Goal: Information Seeking & Learning: Learn about a topic

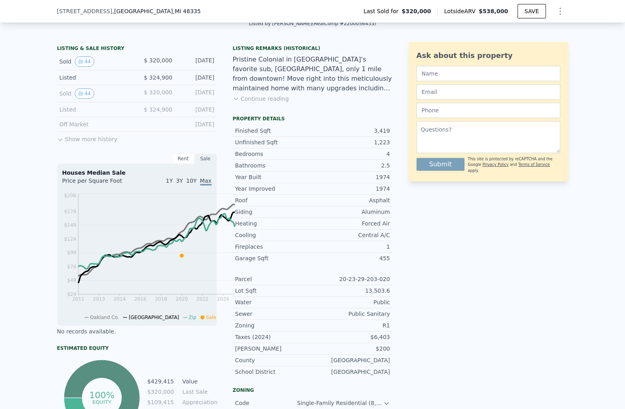
scroll to position [185, 0]
click at [267, 103] on button "Continue reading" at bounding box center [261, 99] width 56 height 8
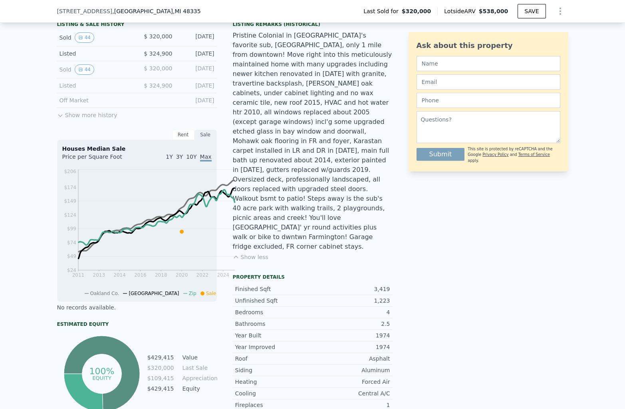
scroll to position [209, 0]
click at [284, 240] on div "Pristine Colonial in [GEOGRAPHIC_DATA]'s favorite sub, [GEOGRAPHIC_DATA], only …" at bounding box center [313, 140] width 160 height 220
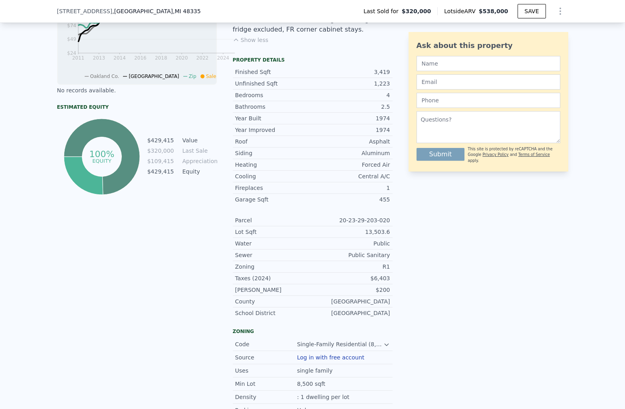
scroll to position [426, 0]
drag, startPoint x: 276, startPoint y: 94, endPoint x: 256, endPoint y: 94, distance: 19.6
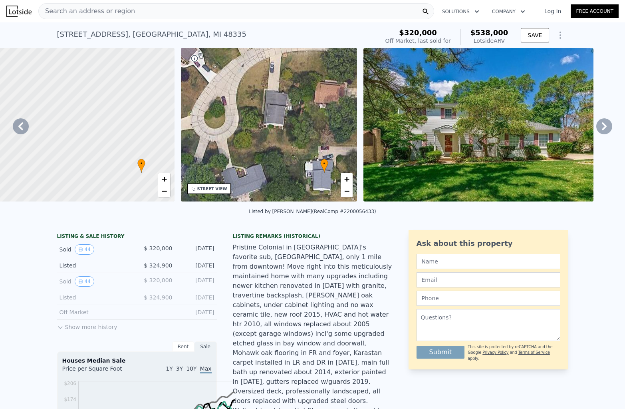
scroll to position [0, 0]
click at [596, 134] on icon at bounding box center [604, 126] width 16 height 16
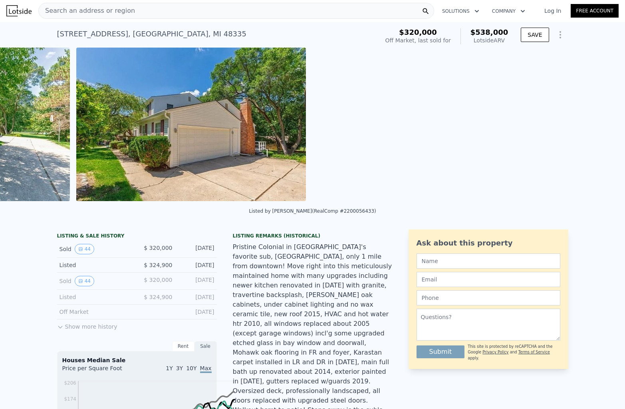
scroll to position [0, 978]
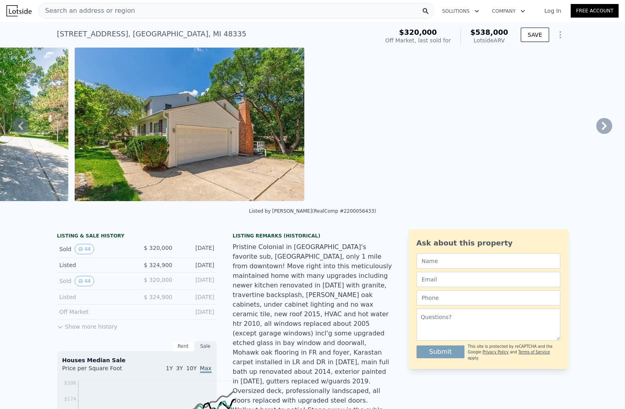
click at [596, 134] on icon at bounding box center [604, 126] width 16 height 16
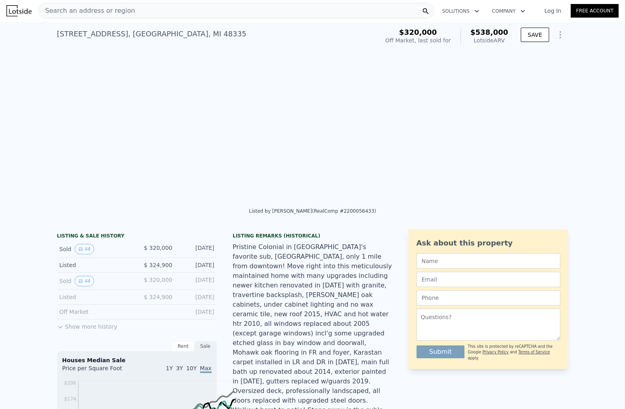
scroll to position [0, 1320]
click at [596, 134] on icon at bounding box center [604, 126] width 16 height 16
click at [602, 130] on icon at bounding box center [604, 126] width 5 height 8
click at [596, 134] on icon at bounding box center [604, 126] width 16 height 16
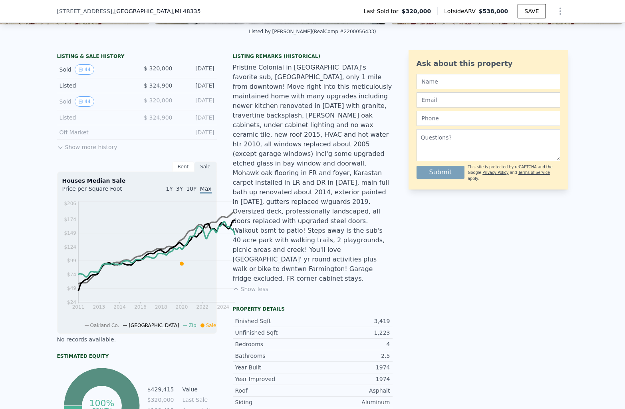
scroll to position [0, 0]
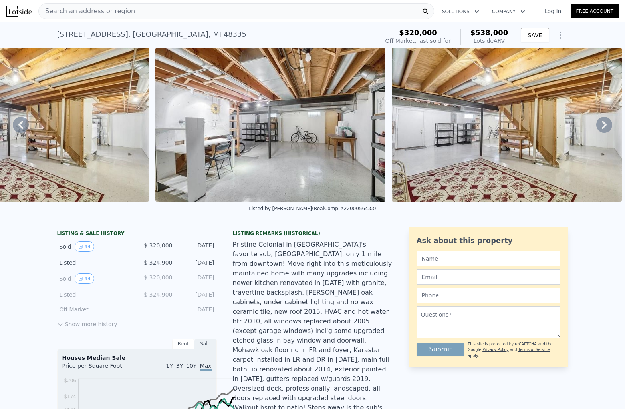
click at [135, 16] on span "Search an address or region" at bounding box center [87, 11] width 96 height 10
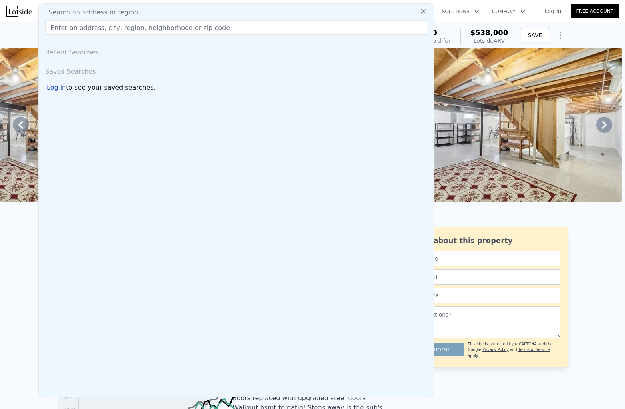
click at [122, 35] on input "text" at bounding box center [236, 27] width 382 height 14
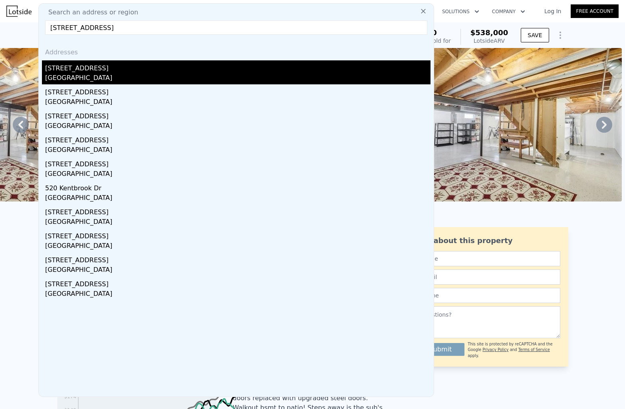
type input "[STREET_ADDRESS]"
click at [130, 73] on div "[STREET_ADDRESS]" at bounding box center [237, 66] width 385 height 13
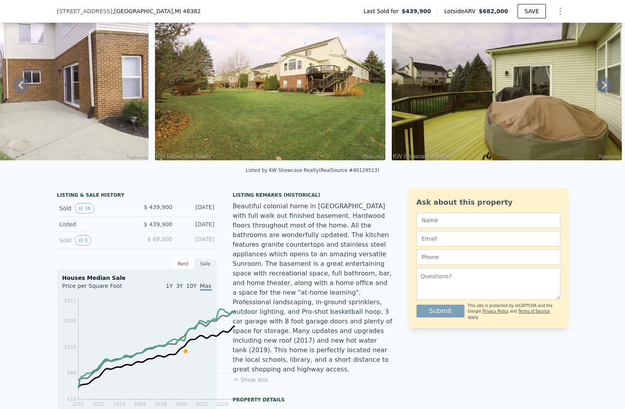
scroll to position [36, 0]
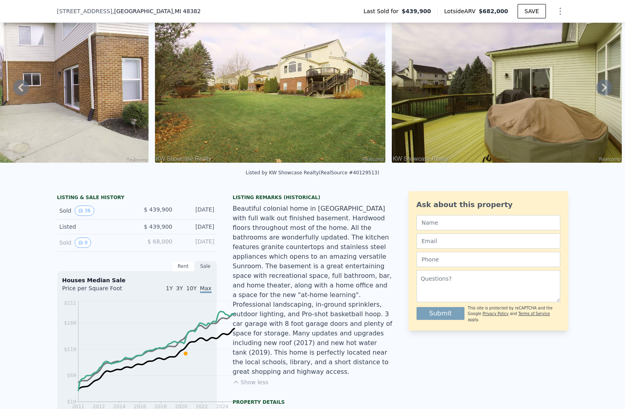
click at [596, 95] on icon at bounding box center [604, 87] width 16 height 16
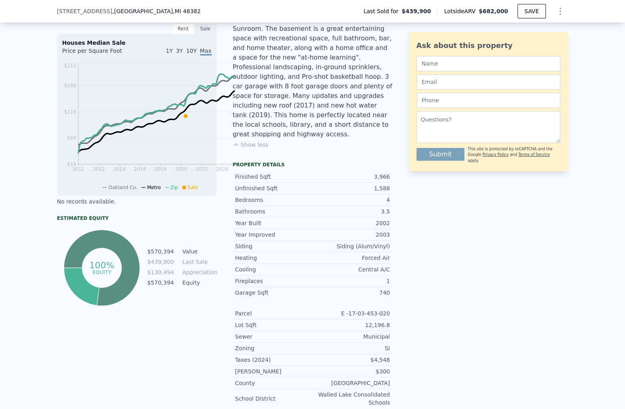
scroll to position [271, 0]
drag, startPoint x: 91, startPoint y: 123, endPoint x: 128, endPoint y: 123, distance: 36.7
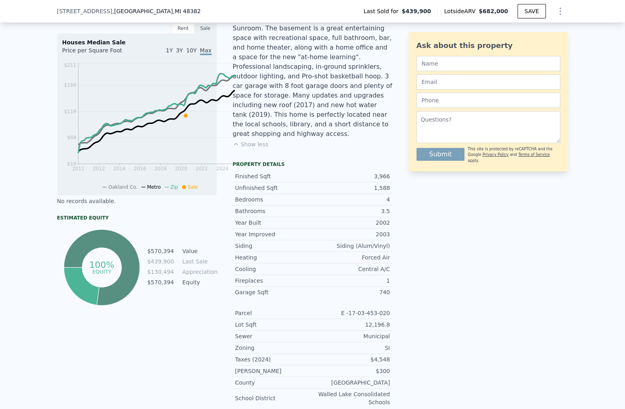
drag, startPoint x: 94, startPoint y: 125, endPoint x: 145, endPoint y: 125, distance: 50.7
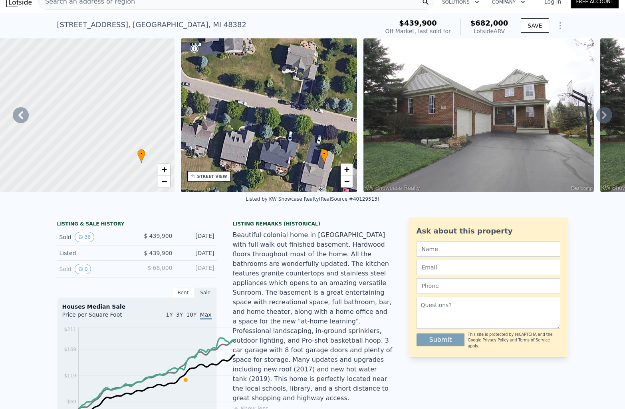
scroll to position [0, 0]
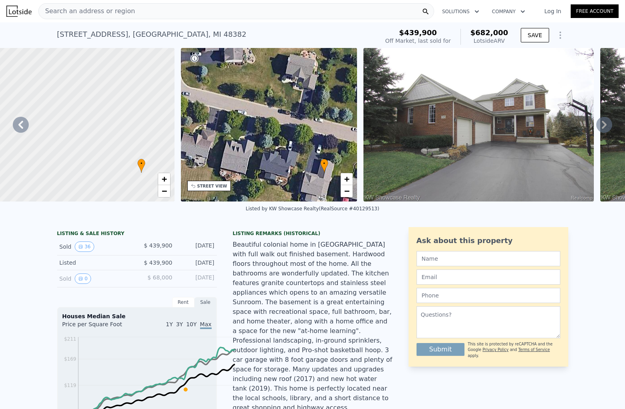
click at [135, 16] on span "Search an address or region" at bounding box center [87, 11] width 96 height 10
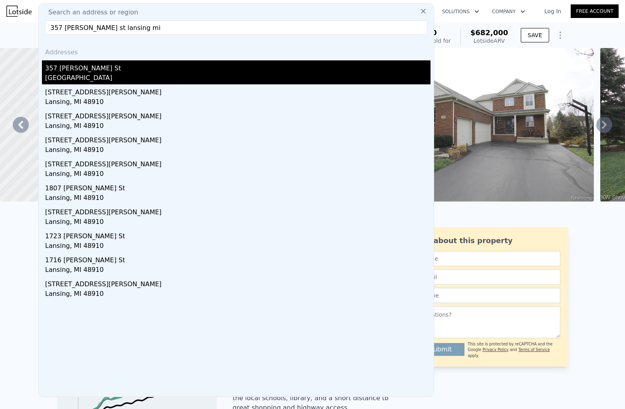
type input "357 [PERSON_NAME] st lansing mi"
click at [86, 73] on div "357 [PERSON_NAME] St" at bounding box center [237, 66] width 385 height 13
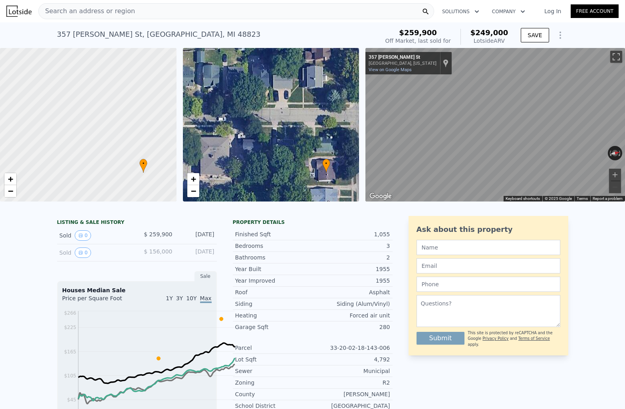
scroll to position [0, 271]
click at [373, 352] on div "Property details Finished Sqft 1,055 Bedrooms 3 Bathrooms 2 Year Built 1955 Yea…" at bounding box center [313, 388] width 160 height 345
type input "3"
type input "6"
type input "2.5"
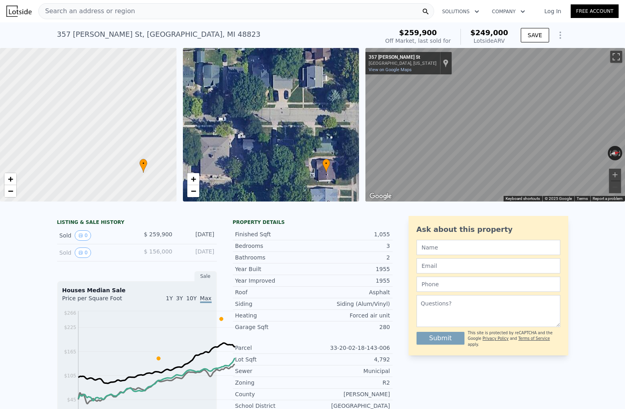
type input "3.5"
type input "3294"
type input "5489"
type input "11325.6"
type input "16988.4"
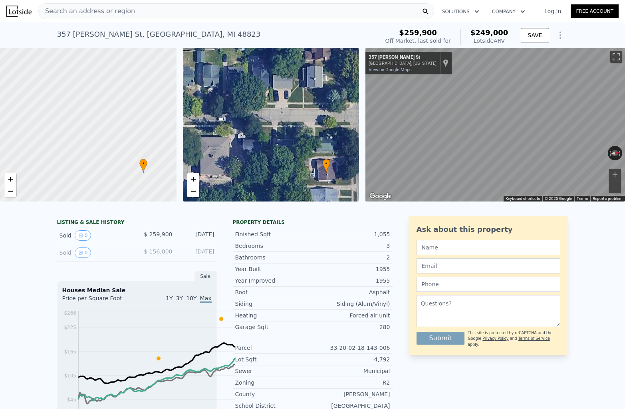
type input "$ 682,000"
type input "5"
type input "$ 169,354"
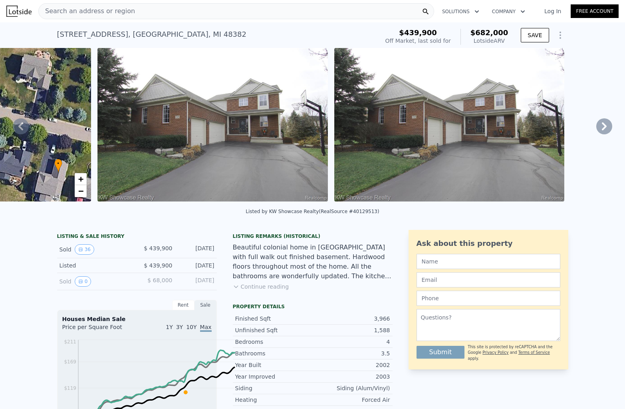
scroll to position [0, 302]
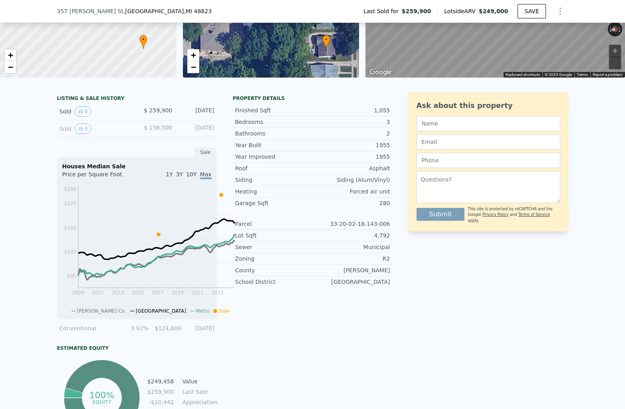
scroll to position [125, 0]
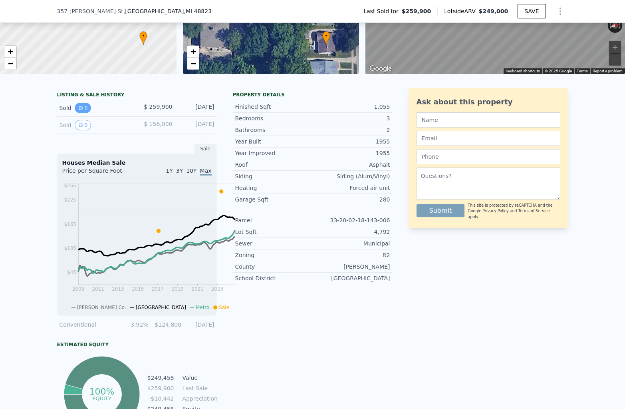
click at [75, 113] on button "0" at bounding box center [83, 108] width 17 height 10
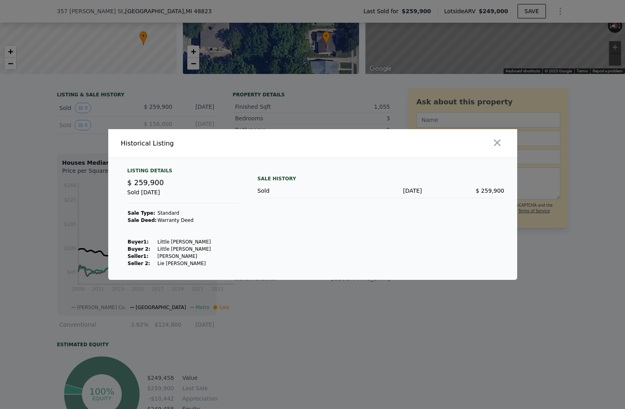
click at [89, 357] on div at bounding box center [312, 204] width 625 height 409
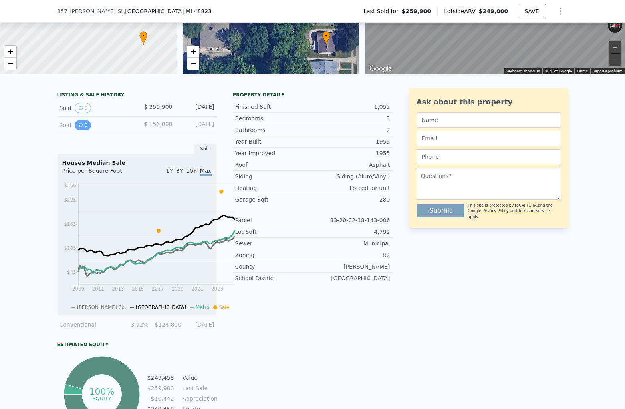
click at [75, 130] on button "0" at bounding box center [83, 125] width 17 height 10
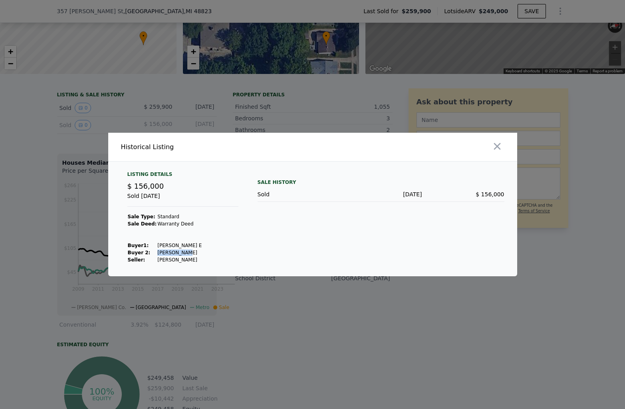
drag, startPoint x: 111, startPoint y: 282, endPoint x: 66, endPoint y: 282, distance: 45.1
click at [127, 256] on tr "Buyer 2: Lie Anthan M" at bounding box center [164, 252] width 75 height 7
click at [157, 249] on td "Lie Alaine E" at bounding box center [179, 245] width 45 height 7
drag, startPoint x: 107, startPoint y: 269, endPoint x: 72, endPoint y: 269, distance: 35.1
click at [157, 249] on td "Lie Alaine E" at bounding box center [179, 245] width 45 height 7
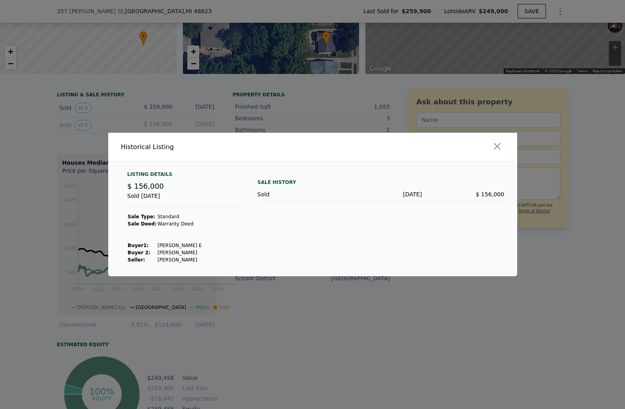
click at [157, 256] on td "Lie Anthan M" at bounding box center [179, 252] width 45 height 7
click at [233, 63] on div at bounding box center [312, 204] width 625 height 409
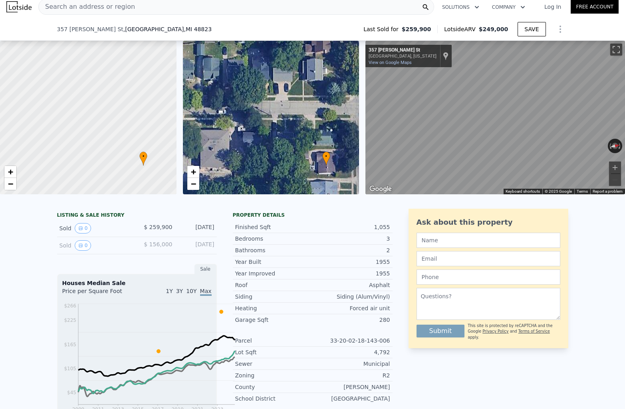
scroll to position [105, 0]
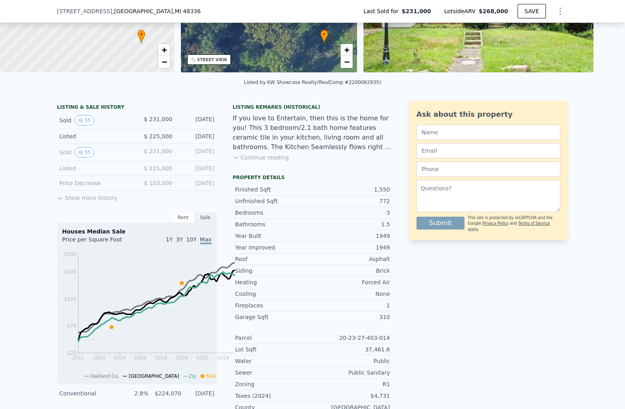
scroll to position [216, 0]
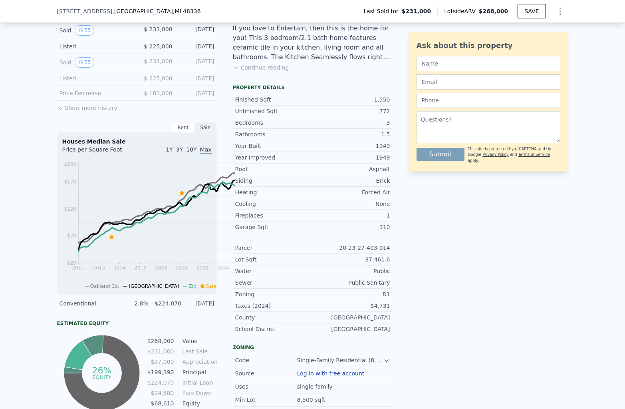
click at [57, 112] on button "Show more history" at bounding box center [87, 106] width 60 height 11
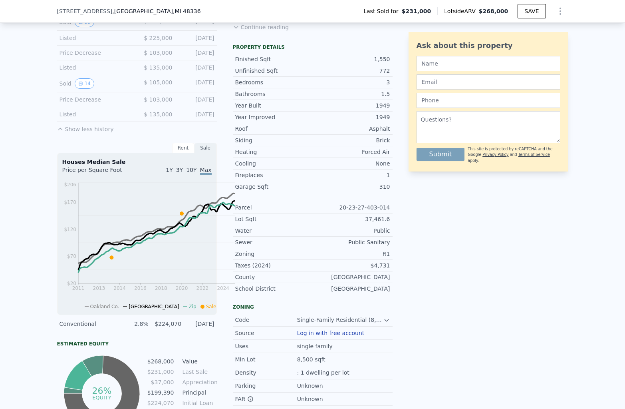
scroll to position [255, 0]
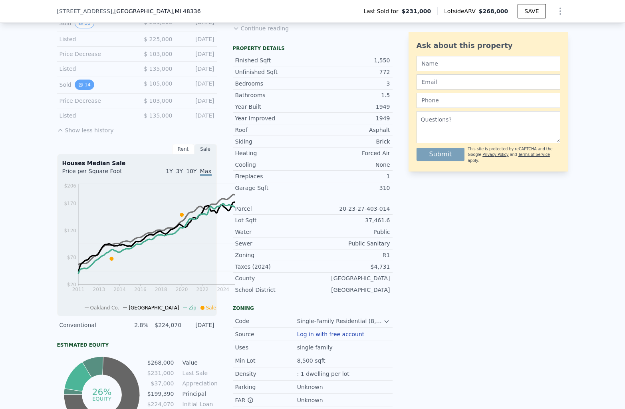
click at [79, 86] on icon "View historical data" at bounding box center [80, 84] width 3 height 3
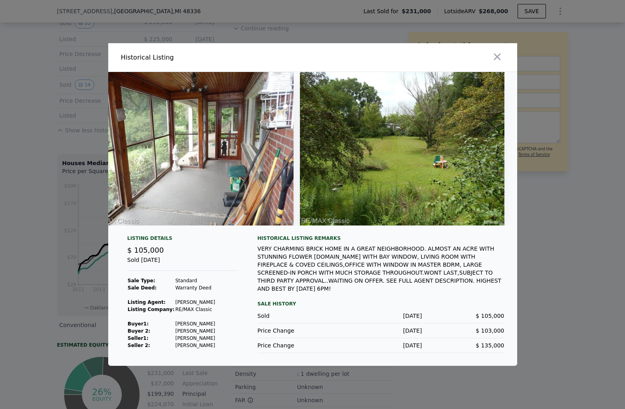
scroll to position [113, 0]
click at [504, 353] on div "Price Change Aug 2, 2013 $ 135,000" at bounding box center [381, 345] width 247 height 15
drag, startPoint x: 591, startPoint y: 347, endPoint x: 548, endPoint y: 348, distance: 42.7
click at [504, 334] on div "$ 103,000" at bounding box center [463, 330] width 82 height 8
click at [490, 334] on div "$ 103,000" at bounding box center [463, 330] width 82 height 8
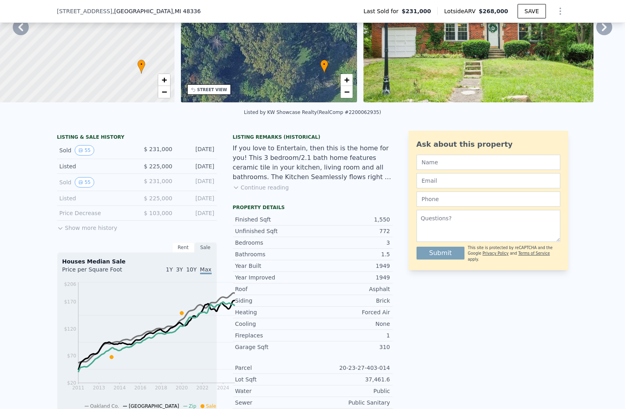
scroll to position [173, 0]
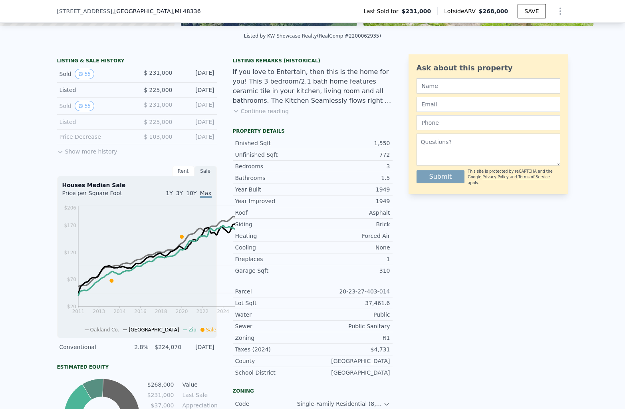
click at [57, 155] on button "Show more history" at bounding box center [87, 149] width 60 height 11
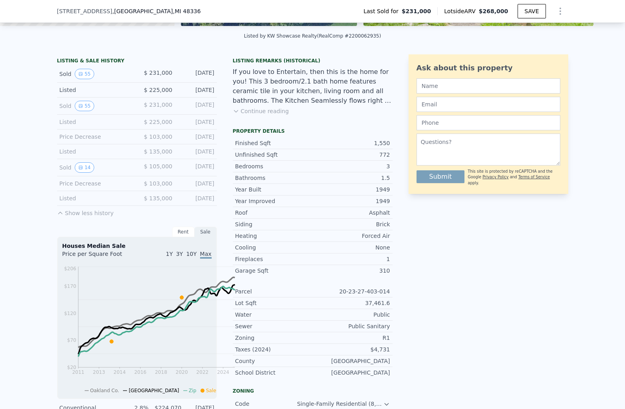
scroll to position [276, 0]
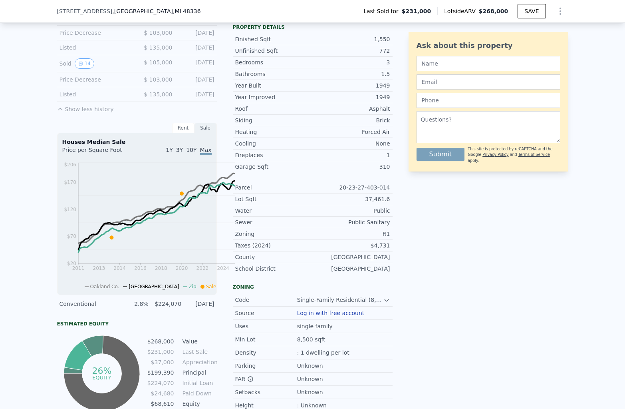
click at [75, 7] on button "55" at bounding box center [85, 2] width 20 height 10
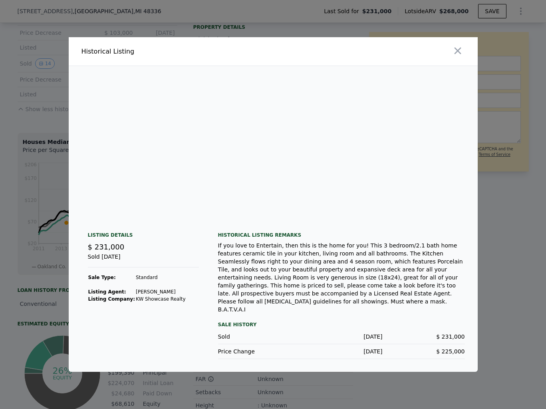
scroll to position [0, 14762]
